Goal: Register for event/course

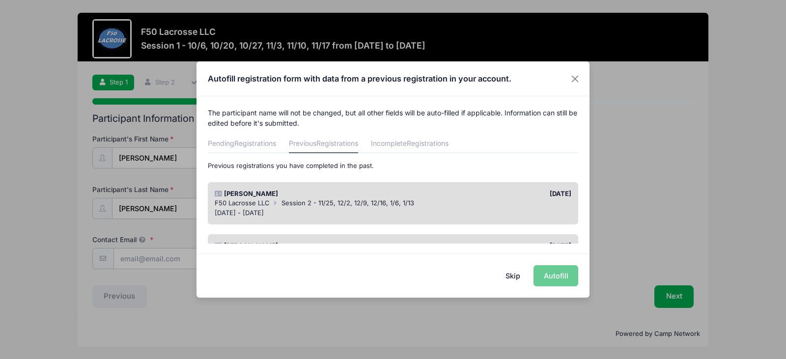
click at [515, 275] on button "Skip" at bounding box center [513, 275] width 35 height 21
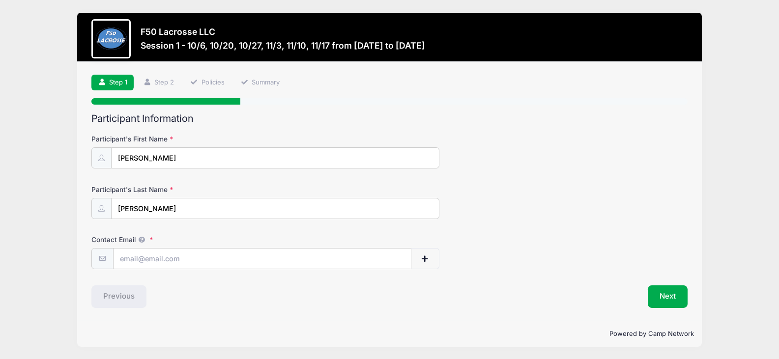
scroll to position [0, 0]
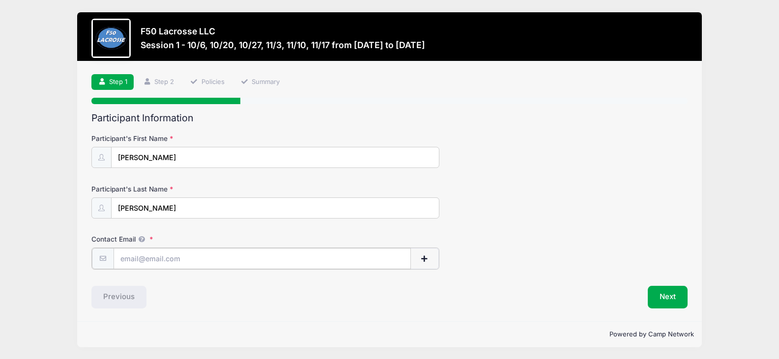
click at [175, 263] on input "Contact Email" at bounding box center [261, 258] width 297 height 21
type input "[PERSON_NAME][EMAIL_ADDRESS][DOMAIN_NAME]"
click at [662, 293] on button "Next" at bounding box center [667, 296] width 40 height 23
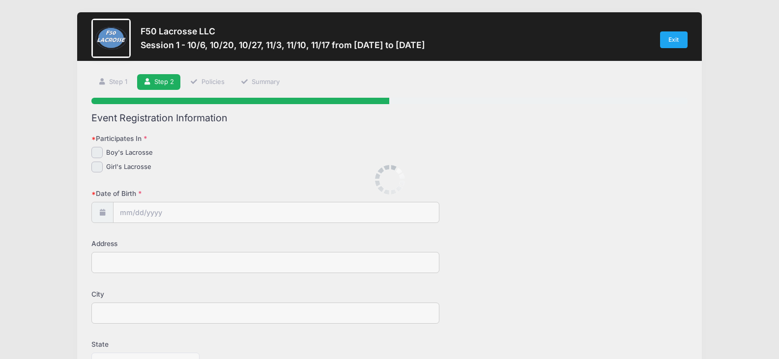
scroll to position [0, 0]
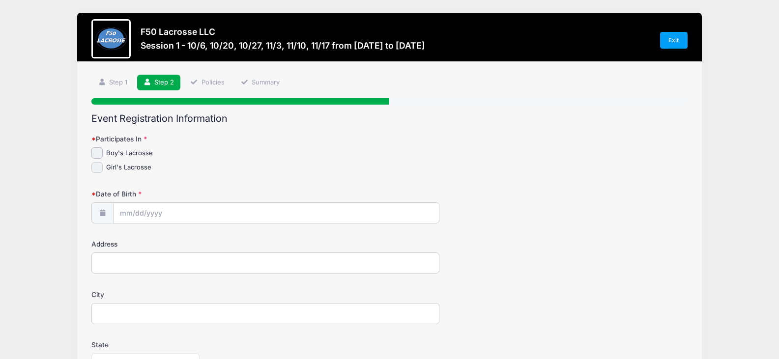
click at [97, 171] on input "Girl's Lacrosse" at bounding box center [96, 167] width 11 height 11
checkbox input "true"
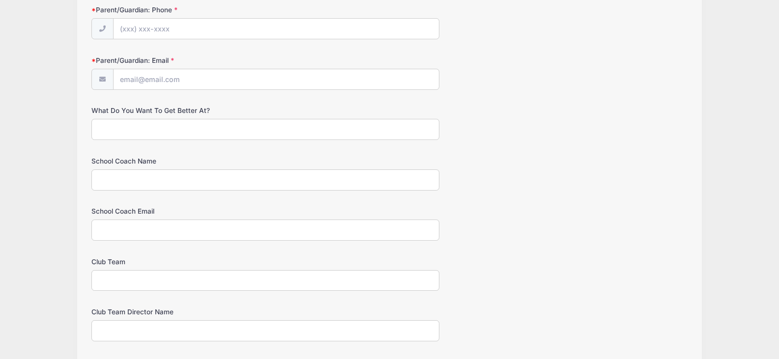
scroll to position [589, 0]
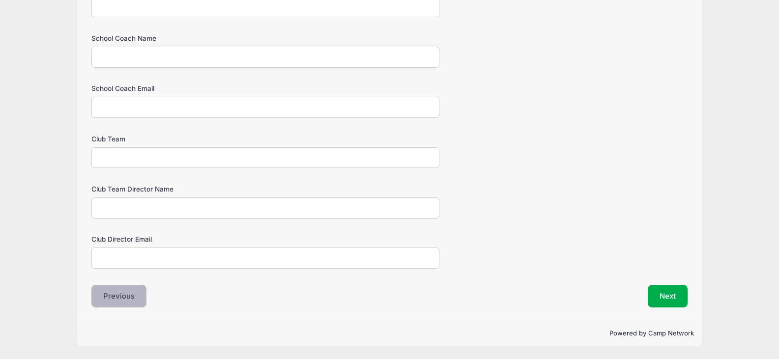
click at [133, 298] on button "Previous" at bounding box center [118, 296] width 55 height 23
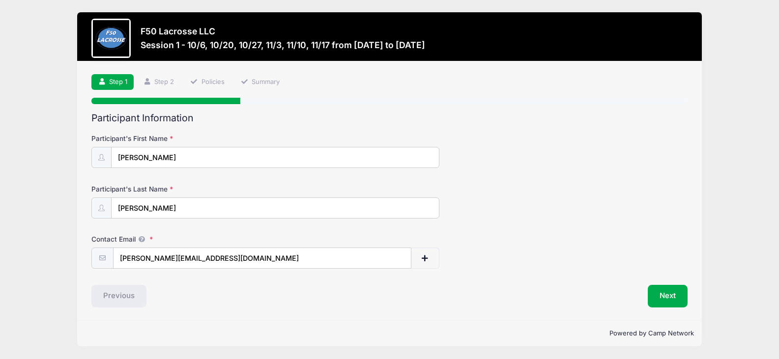
scroll to position [0, 0]
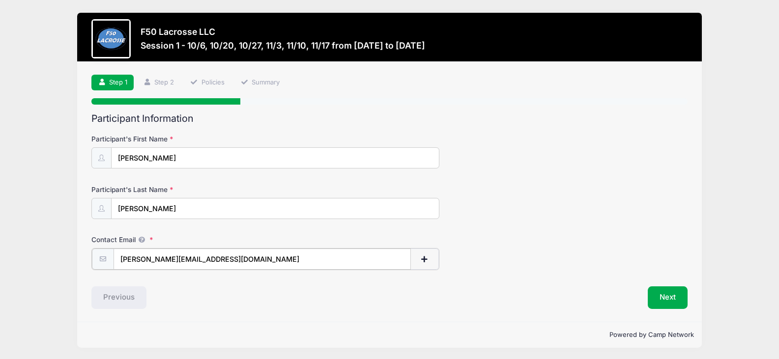
drag, startPoint x: 210, startPoint y: 260, endPoint x: 102, endPoint y: 256, distance: 108.6
click at [102, 256] on div "[PERSON_NAME][EMAIL_ADDRESS][DOMAIN_NAME]" at bounding box center [264, 259] width 347 height 22
type input "[EMAIL_ADDRESS][DOMAIN_NAME]"
click at [327, 330] on p "Powered by Camp Network" at bounding box center [389, 334] width 608 height 10
click at [653, 302] on button "Next" at bounding box center [667, 296] width 40 height 23
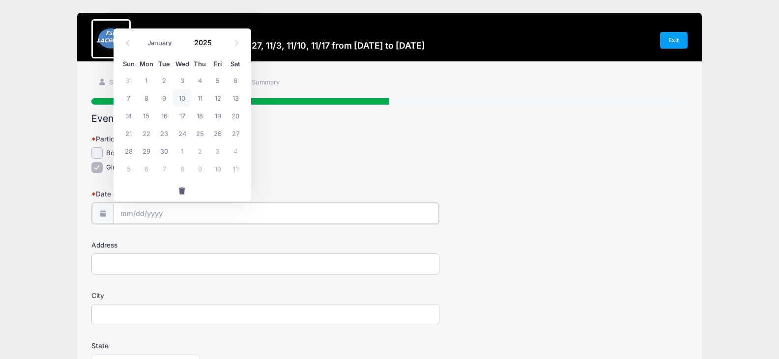
click at [153, 215] on input "Date of Birth" at bounding box center [275, 213] width 325 height 21
click at [128, 45] on icon at bounding box center [128, 43] width 6 height 6
click at [128, 45] on icon at bounding box center [127, 43] width 3 height 6
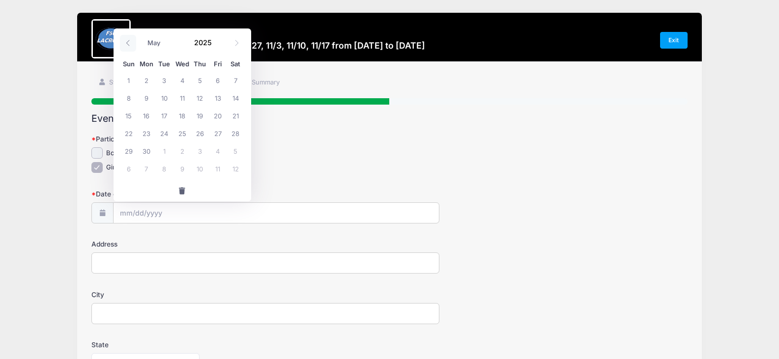
click at [128, 45] on icon at bounding box center [127, 43] width 3 height 6
select select "3"
click at [203, 41] on input "2025" at bounding box center [206, 42] width 32 height 15
click at [219, 46] on span at bounding box center [218, 46] width 7 height 7
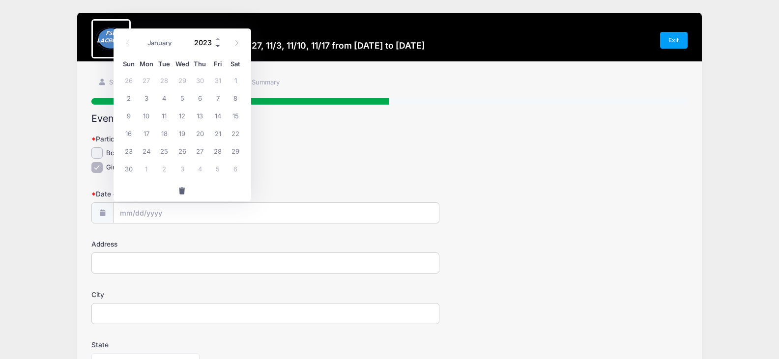
click at [219, 46] on span at bounding box center [218, 46] width 7 height 7
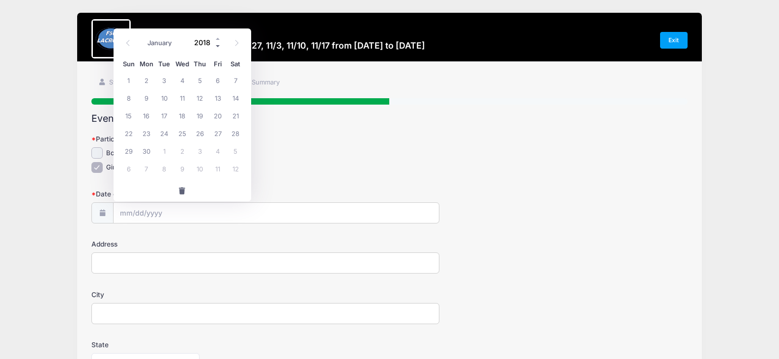
click at [219, 46] on span at bounding box center [218, 46] width 7 height 7
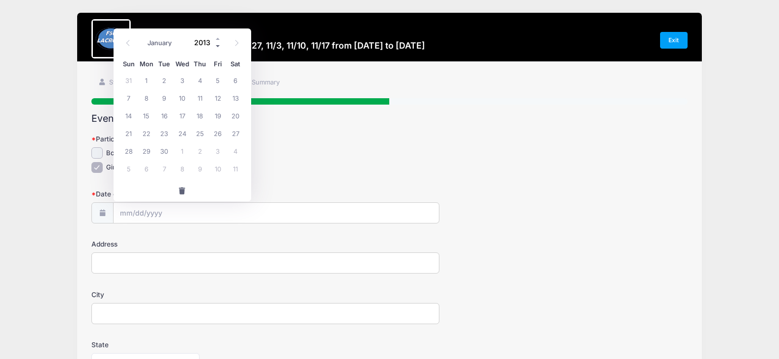
click at [219, 46] on span at bounding box center [218, 46] width 7 height 7
click at [217, 39] on span at bounding box center [218, 38] width 7 height 7
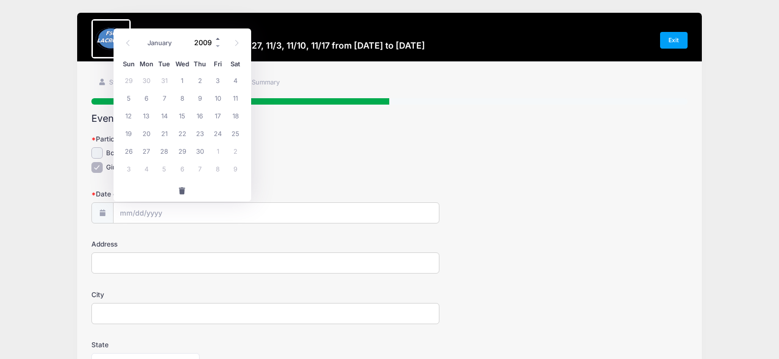
type input "2010"
click at [222, 48] on div "January February March April May June July August September October November [D…" at bounding box center [182, 39] width 94 height 17
click at [131, 44] on icon at bounding box center [128, 43] width 6 height 6
select select "2"
click at [129, 96] on span "7" at bounding box center [129, 98] width 18 height 18
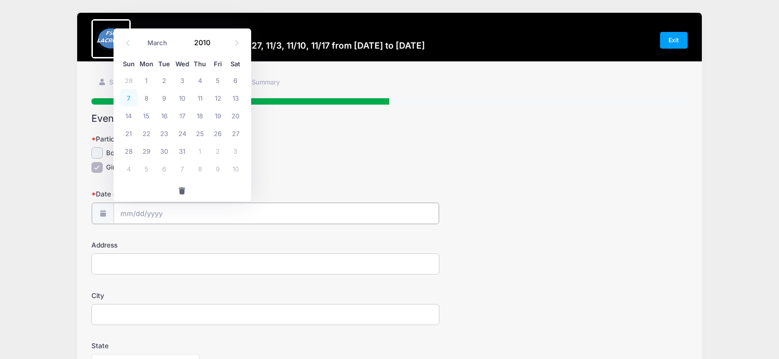
type input "[DATE]"
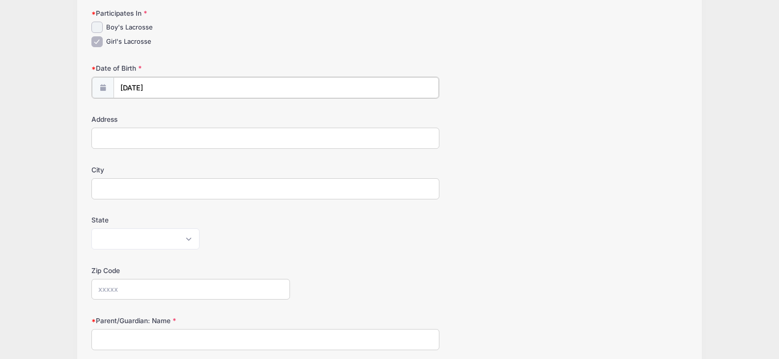
scroll to position [147, 0]
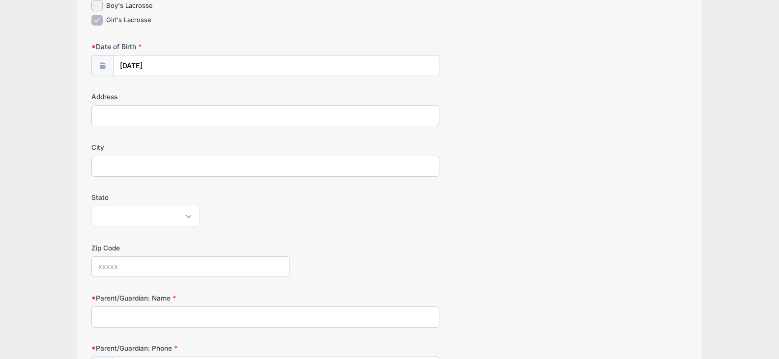
click at [130, 124] on input "Address" at bounding box center [264, 115] width 347 height 21
type input "[STREET_ADDRESS][PERSON_NAME]"
type input "Fairport"
select select "NY"
type input "14450"
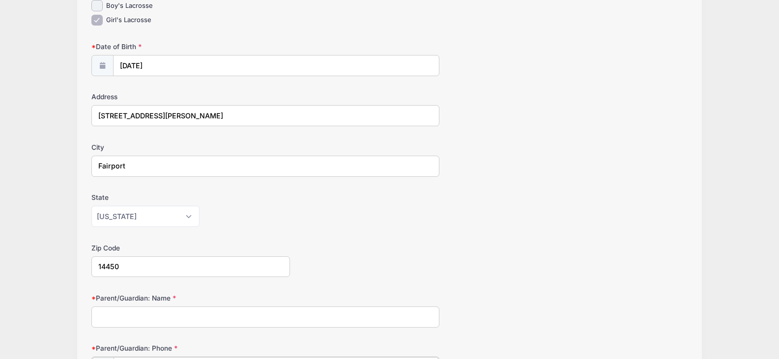
type input "[PHONE_NUMBER]"
type input "[PERSON_NAME][EMAIL_ADDRESS][DOMAIN_NAME]"
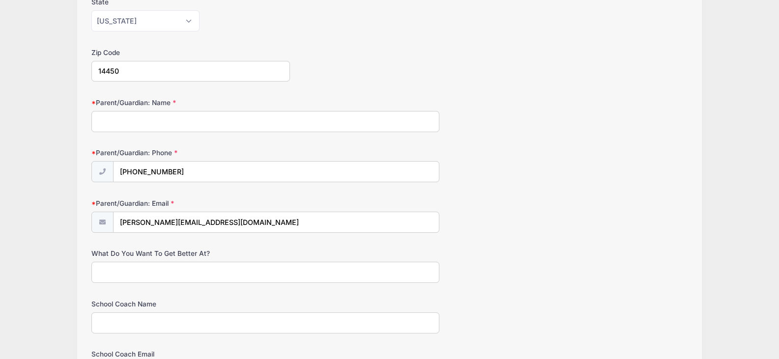
scroll to position [344, 0]
click at [124, 117] on input "Parent/Guardian: Name" at bounding box center [264, 120] width 347 height 21
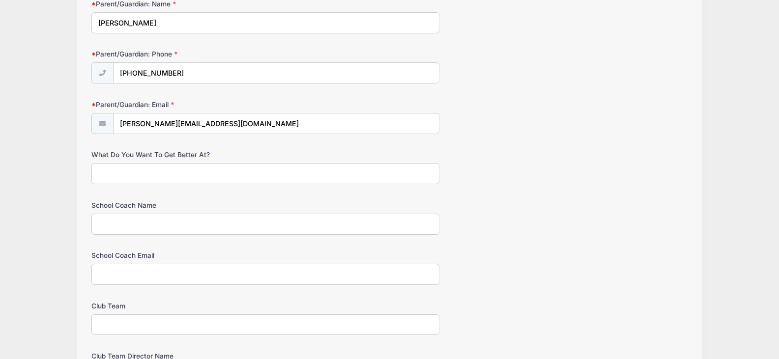
scroll to position [442, 0]
type input "[PERSON_NAME]"
click at [159, 173] on input "What Do You Want To Get Better At?" at bounding box center [264, 173] width 347 height 21
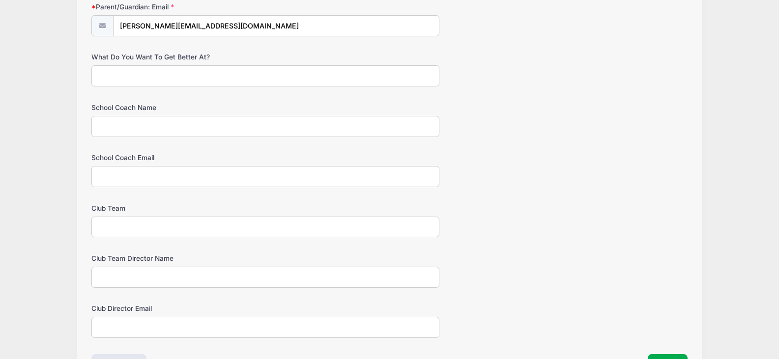
scroll to position [540, 0]
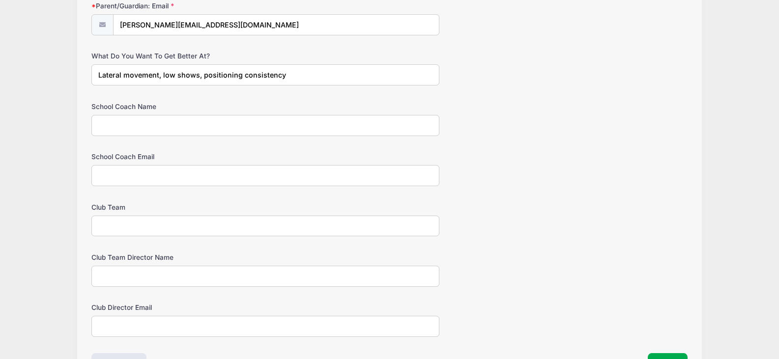
type input "Lateral movement, low shows, positioning consistency"
click at [170, 122] on input "School Coach Name" at bounding box center [264, 125] width 347 height 21
type input "[PERSON_NAME]"
click at [163, 179] on input "School Coach Email" at bounding box center [264, 175] width 347 height 21
type input "[EMAIL_ADDRESS][PERSON_NAME][DOMAIN_NAME]"
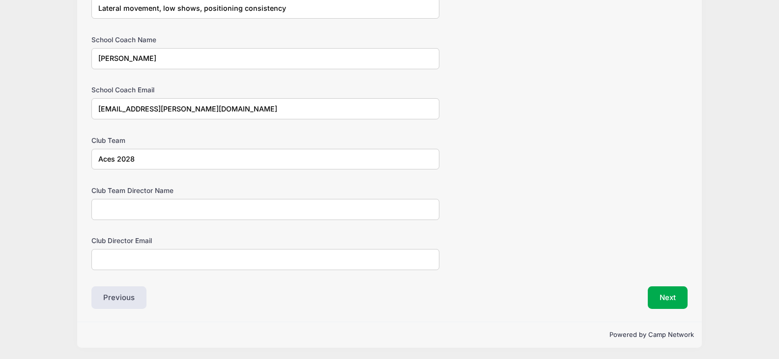
scroll to position [609, 0]
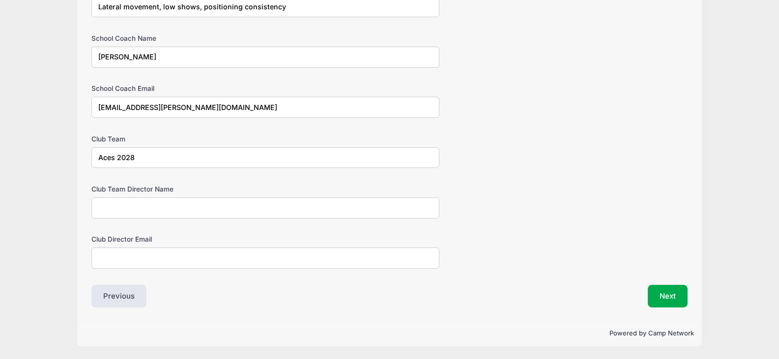
type input "Aces 2028"
click at [150, 212] on input "Club Team Director Name" at bounding box center [264, 207] width 347 height 21
type input "[PERSON_NAME]"
click at [163, 250] on input "Club Director Email" at bounding box center [264, 258] width 347 height 21
click at [592, 202] on div "Club Team Director Name [PERSON_NAME]" at bounding box center [388, 201] width 595 height 34
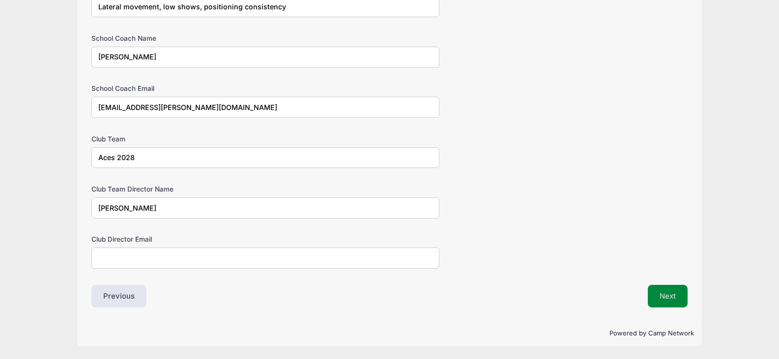
click at [661, 300] on button "Next" at bounding box center [667, 296] width 40 height 23
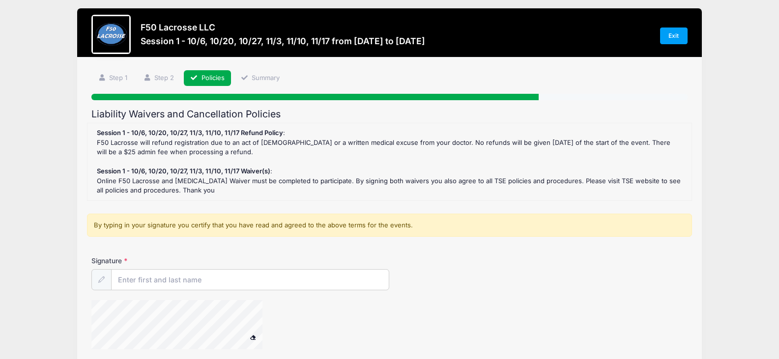
scroll to position [0, 0]
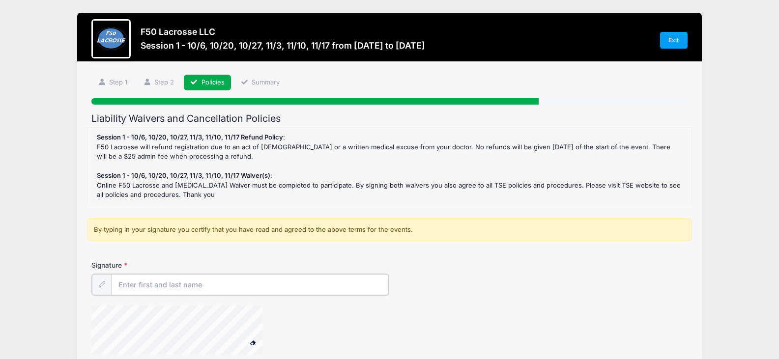
click at [212, 283] on input "Signature" at bounding box center [249, 284] width 277 height 21
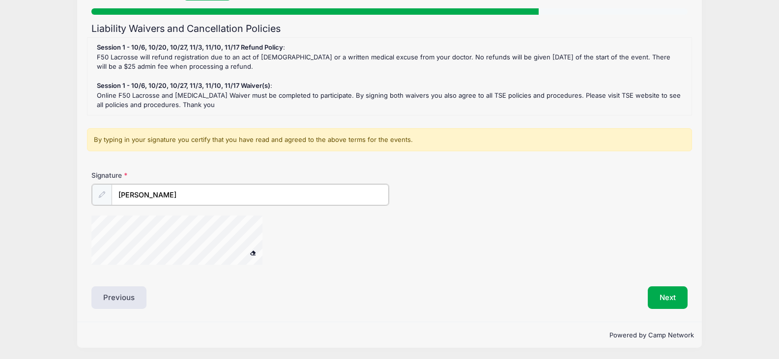
scroll to position [91, 0]
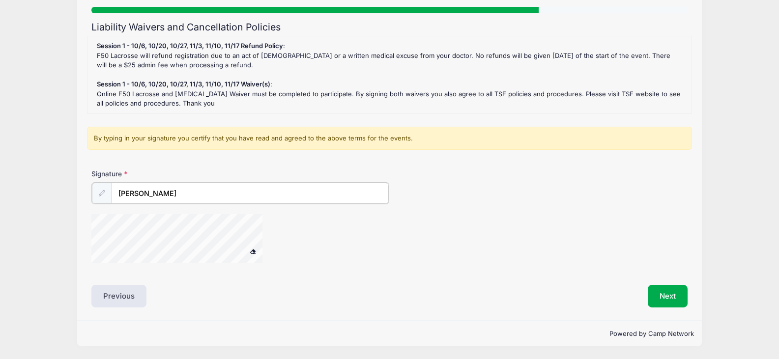
type input "[PERSON_NAME]"
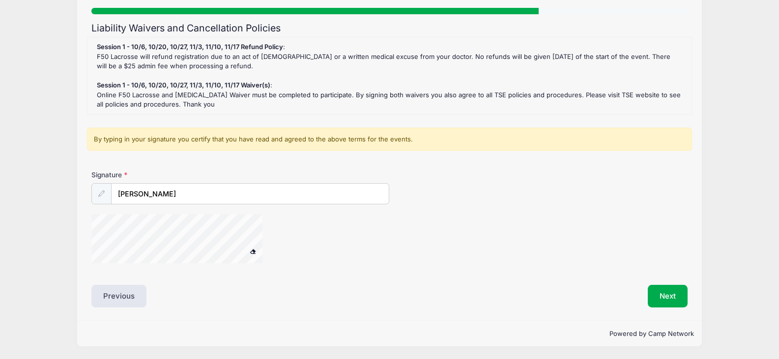
scroll to position [90, 0]
click at [347, 274] on div "Liability Waivers and Cancellation Policies Session 1 - 10/6, 10/20, 10/27, 11/…" at bounding box center [388, 165] width 595 height 285
click at [663, 297] on button "Next" at bounding box center [667, 296] width 40 height 23
click at [284, 237] on div at bounding box center [189, 240] width 196 height 52
click at [312, 226] on div at bounding box center [289, 240] width 397 height 52
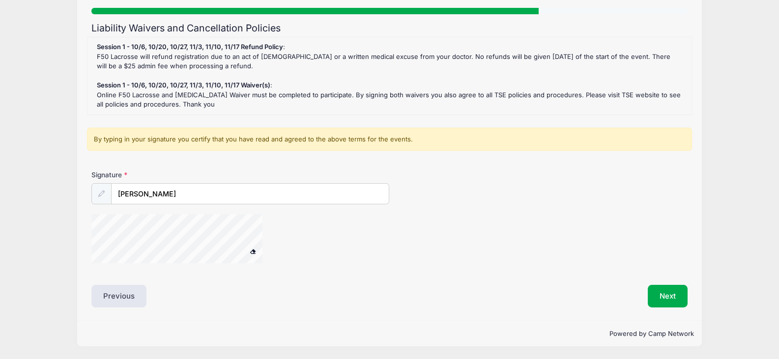
click at [288, 223] on div at bounding box center [189, 240] width 196 height 52
click at [662, 296] on button "Next" at bounding box center [667, 296] width 40 height 23
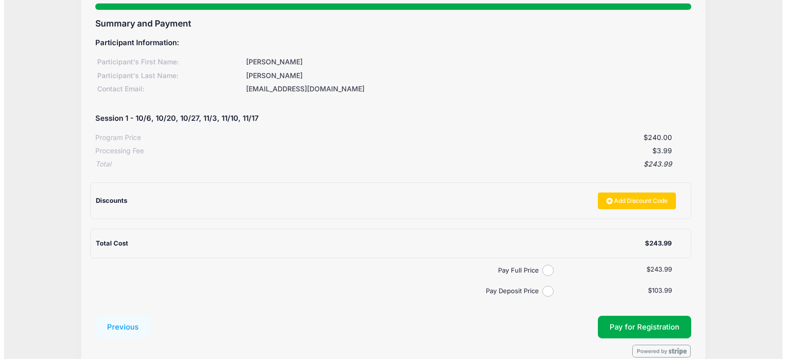
scroll to position [145, 0]
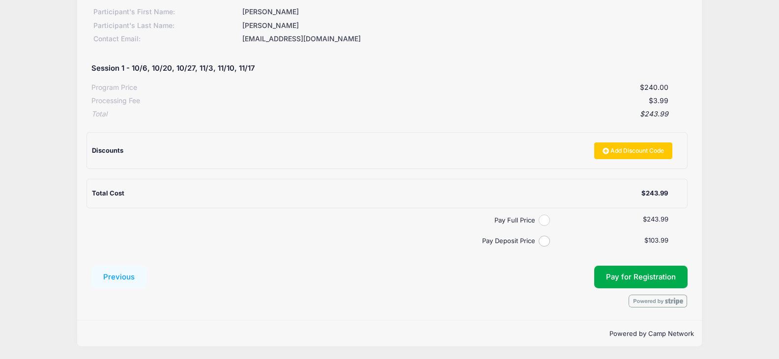
click at [543, 221] on input "Pay Full Price" at bounding box center [543, 220] width 11 height 11
radio input "true"
click at [650, 274] on button "Pay for Registration" at bounding box center [640, 277] width 93 height 23
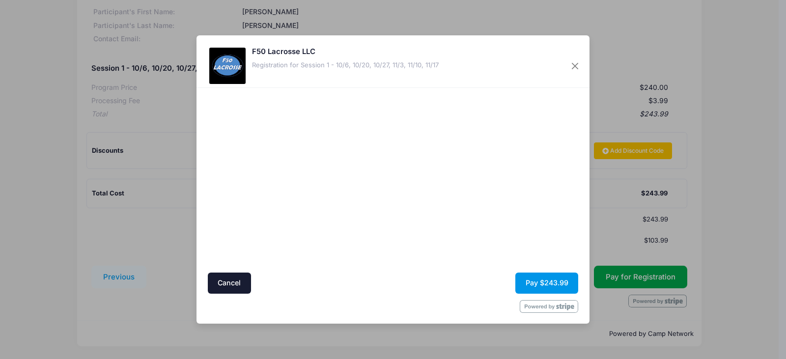
click at [544, 277] on button "Pay $243.99" at bounding box center [546, 283] width 63 height 21
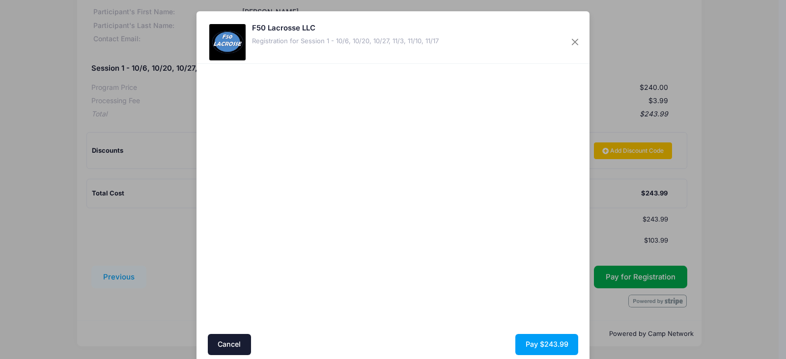
scroll to position [37, 0]
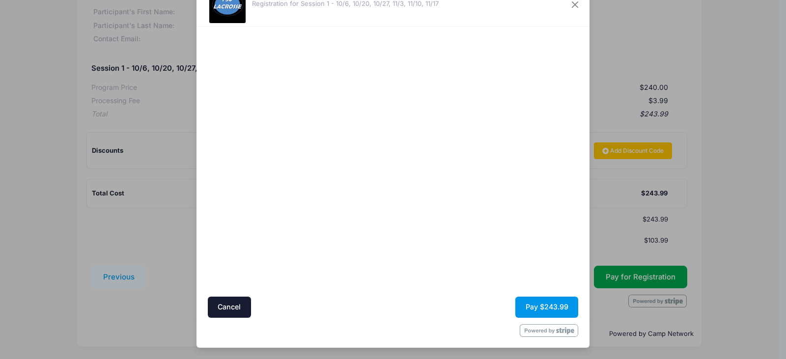
click at [549, 306] on button "Pay $243.99" at bounding box center [546, 307] width 63 height 21
